Goal: Task Accomplishment & Management: Manage account settings

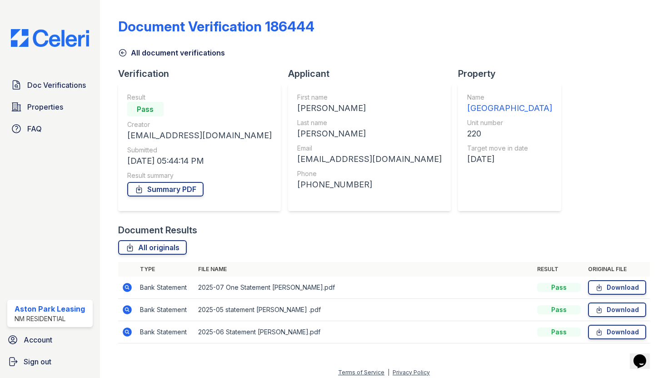
click at [122, 52] on icon at bounding box center [122, 53] width 7 height 7
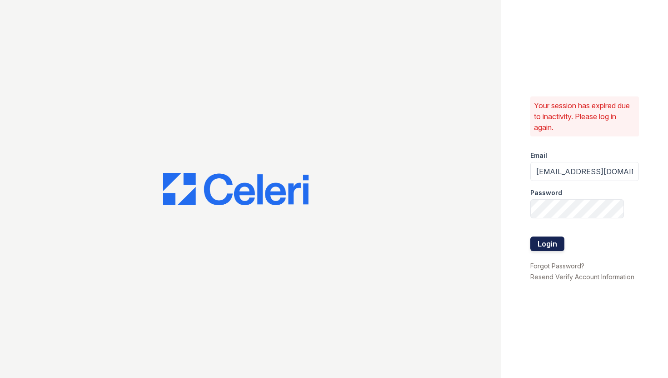
click at [544, 248] on button "Login" at bounding box center [547, 243] width 34 height 15
